Goal: Use online tool/utility: Utilize a website feature to perform a specific function

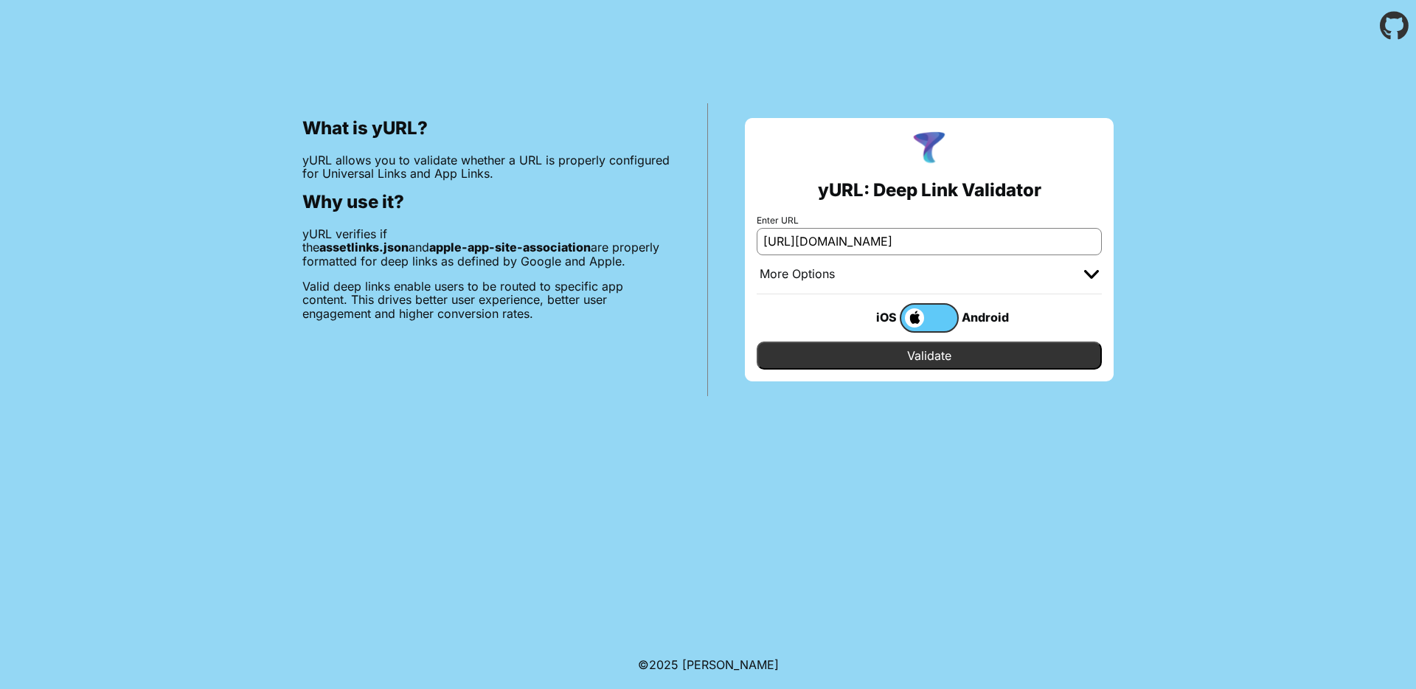
type input "[URL][DOMAIN_NAME]"
click at [931, 351] on input "Validate" at bounding box center [929, 356] width 345 height 28
click at [935, 314] on label at bounding box center [929, 318] width 59 height 30
click at [0, 0] on input "checkbox" at bounding box center [0, 0] width 0 height 0
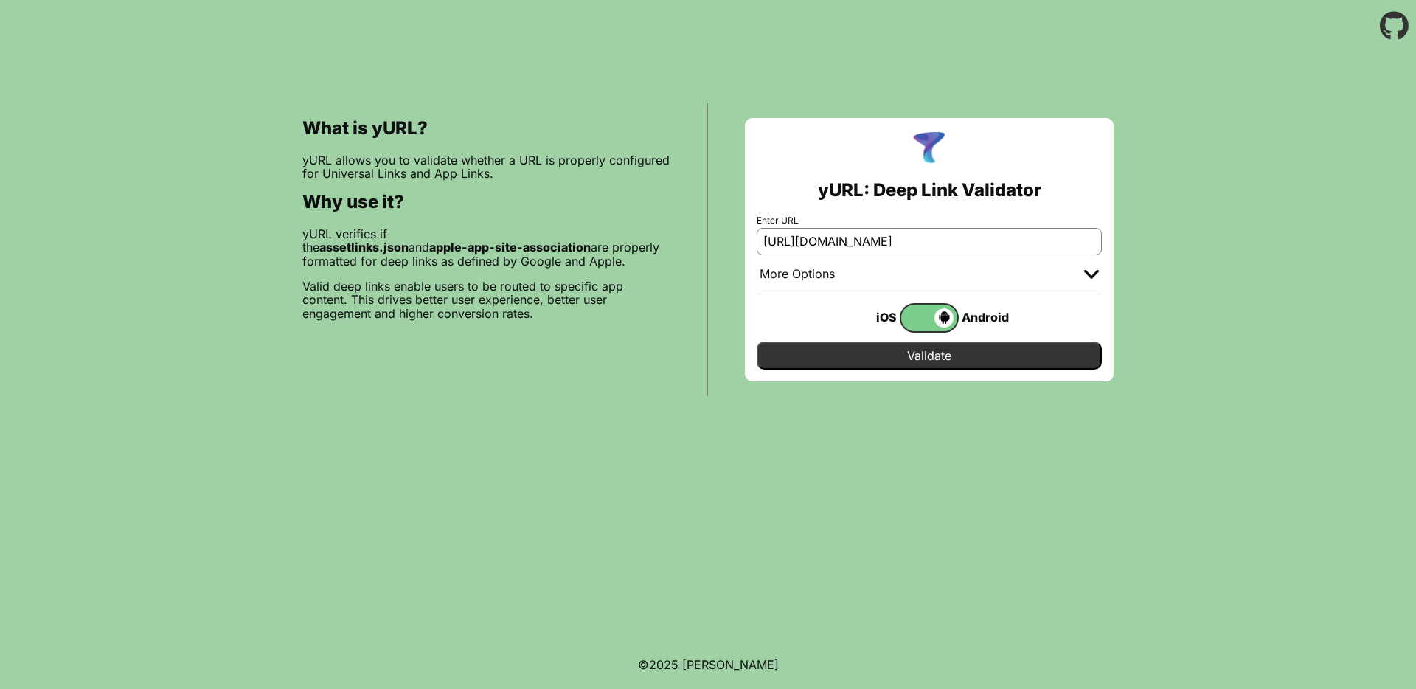
click at [942, 348] on input "Validate" at bounding box center [929, 356] width 345 height 28
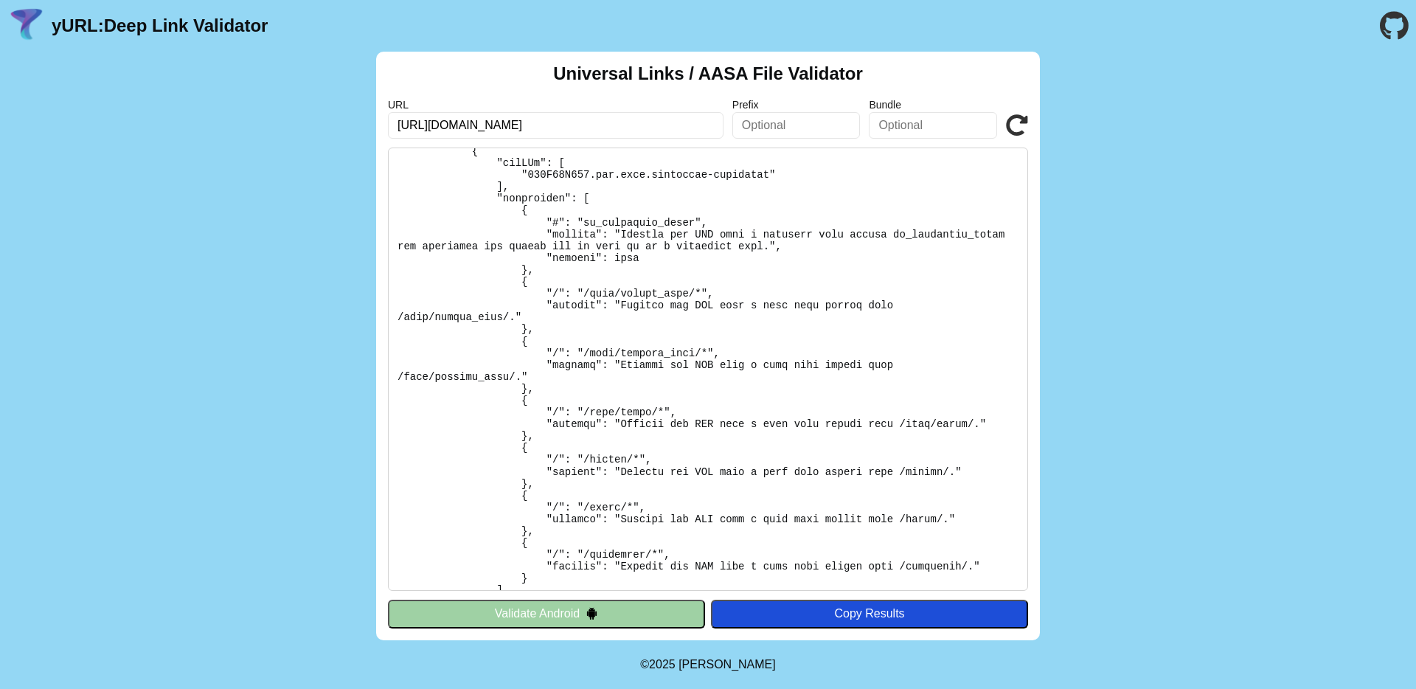
scroll to position [550, 0]
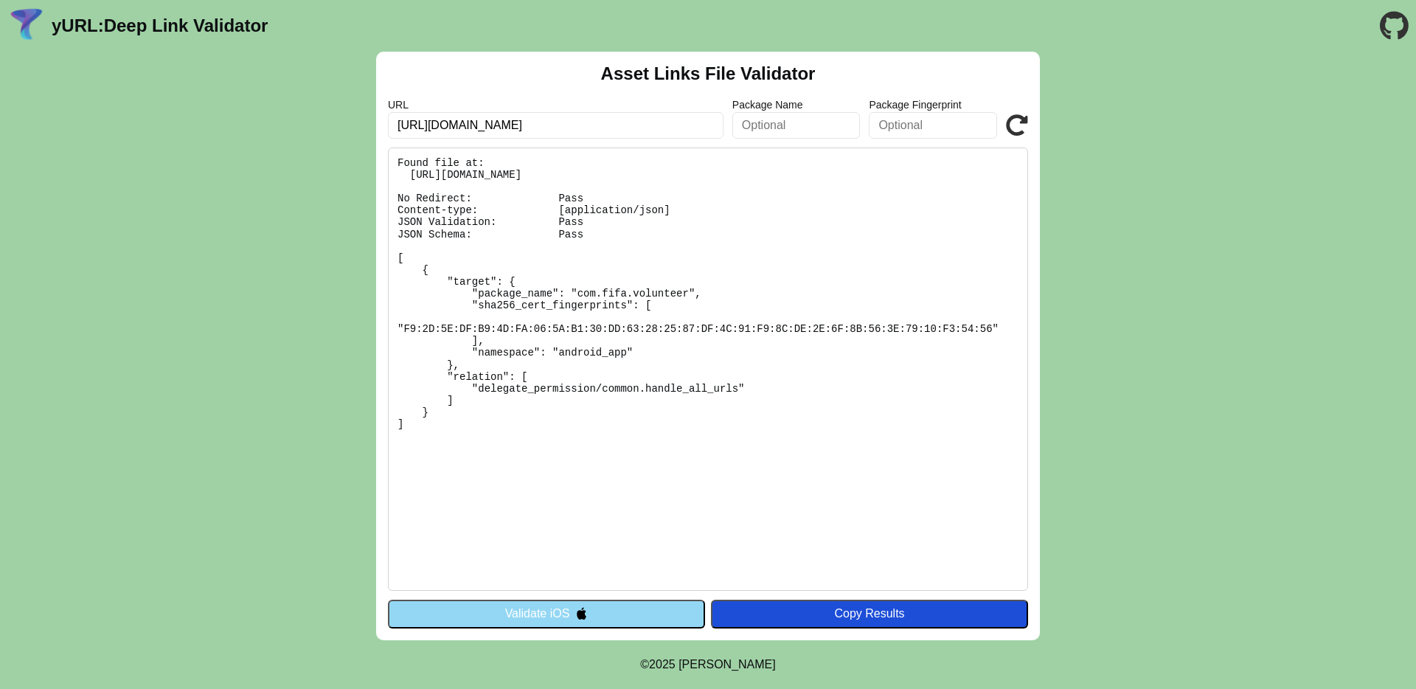
click at [808, 371] on pre "Found file at: [URL][DOMAIN_NAME] No Redirect: Pass Content-type: [application/…" at bounding box center [708, 369] width 640 height 443
click at [560, 614] on button "Validate iOS" at bounding box center [546, 614] width 317 height 28
